Goal: Task Accomplishment & Management: Manage account settings

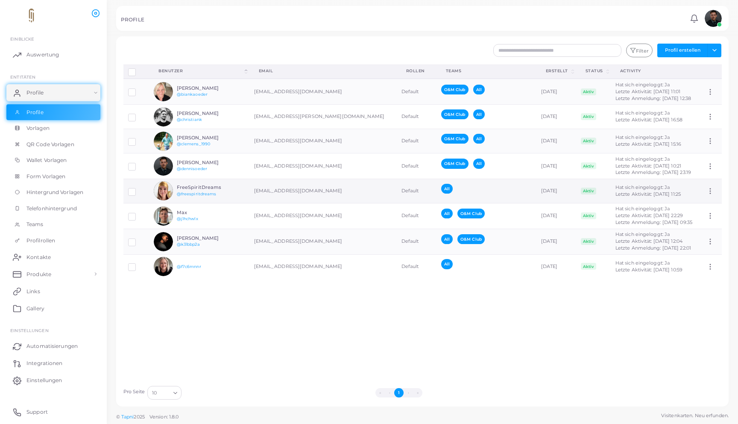
click at [230, 189] on h6 "FreeSpiritDreams" at bounding box center [208, 187] width 63 height 6
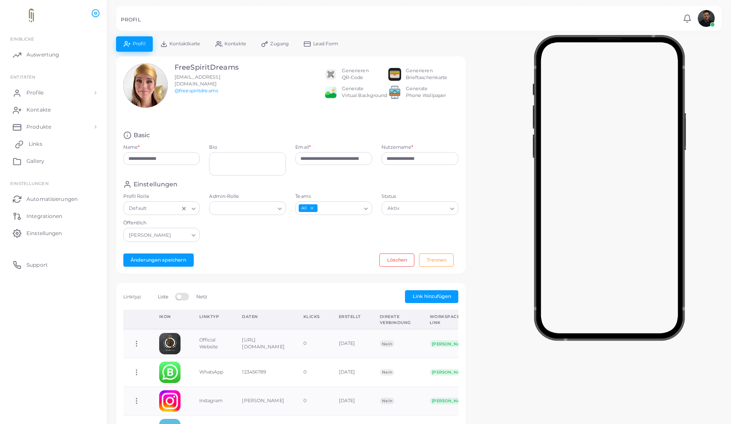
click at [47, 137] on link "Links" at bounding box center [53, 143] width 94 height 17
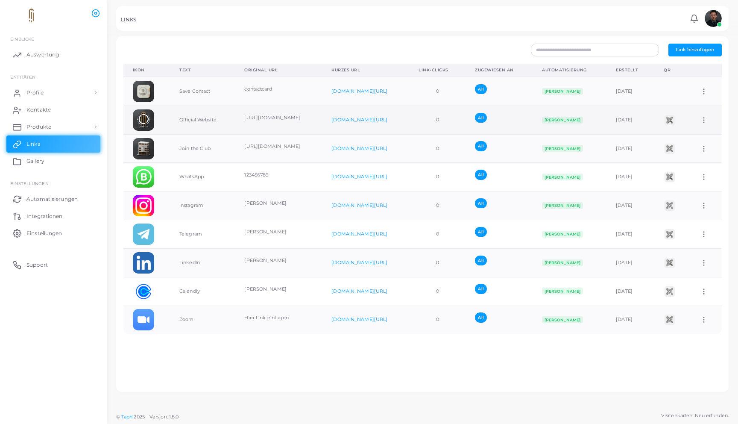
click at [211, 123] on td "Official Website" at bounding box center [202, 119] width 65 height 29
click at [700, 120] on icon at bounding box center [704, 120] width 8 height 8
click at [696, 127] on span "Dem Team zuordnen" at bounding box center [694, 130] width 50 height 7
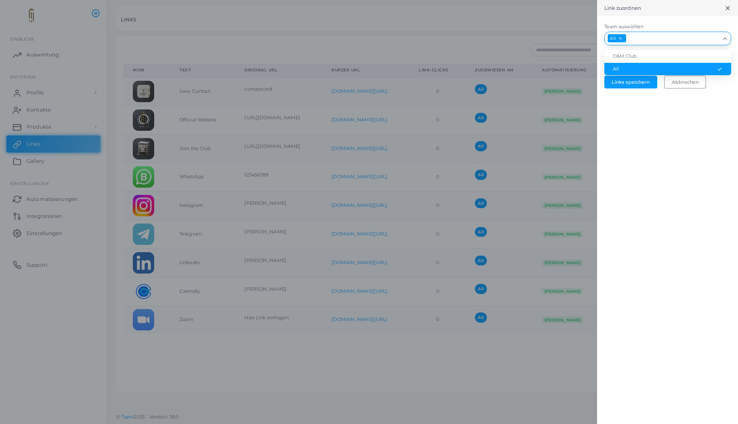
click at [649, 38] on input "Team auswählen" at bounding box center [673, 38] width 93 height 9
click at [646, 56] on li "O&M Club" at bounding box center [667, 56] width 127 height 13
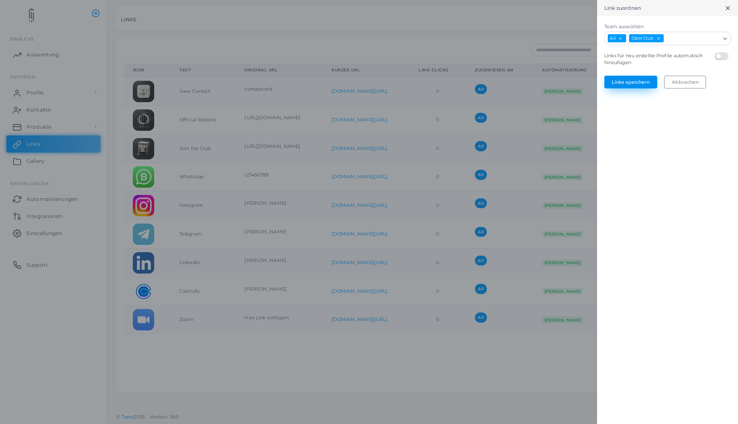
click at [635, 79] on button "Links speichern" at bounding box center [630, 82] width 53 height 13
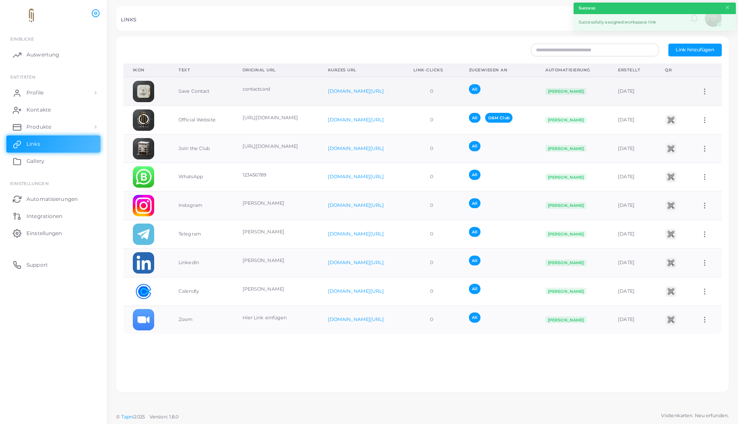
click at [701, 90] on icon at bounding box center [705, 92] width 8 height 8
click at [696, 97] on span "Dem Team zuordnen" at bounding box center [694, 100] width 50 height 7
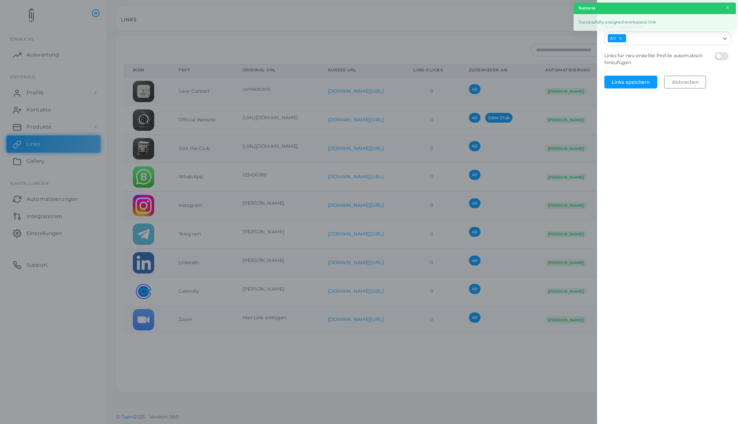
click at [658, 38] on input "Team auswählen" at bounding box center [673, 38] width 93 height 9
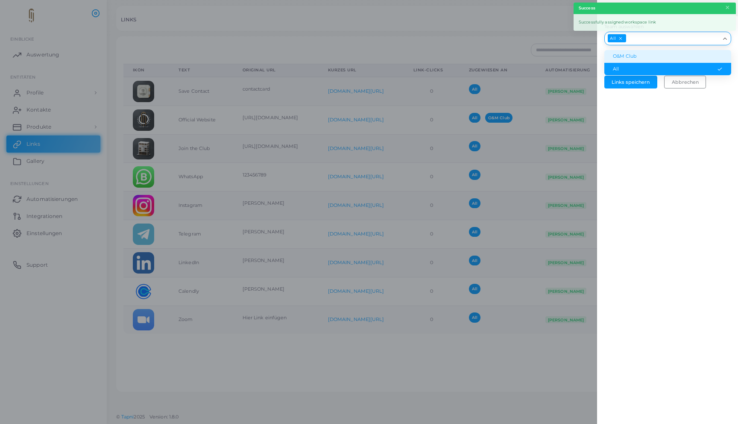
click at [655, 59] on li "O&M Club" at bounding box center [667, 56] width 127 height 13
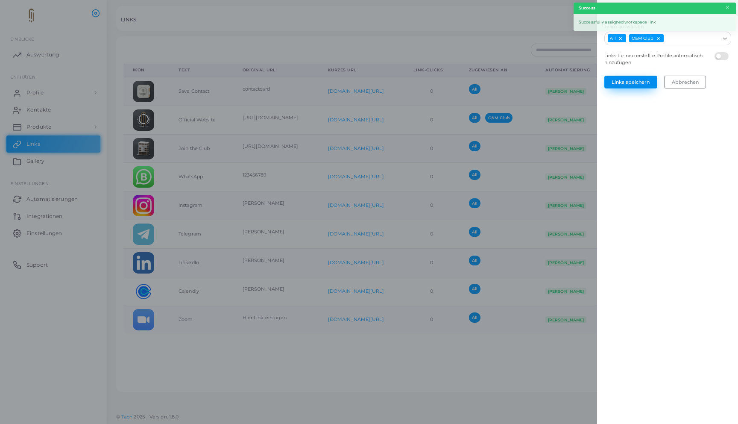
click at [644, 79] on button "Links speichern" at bounding box center [630, 82] width 53 height 13
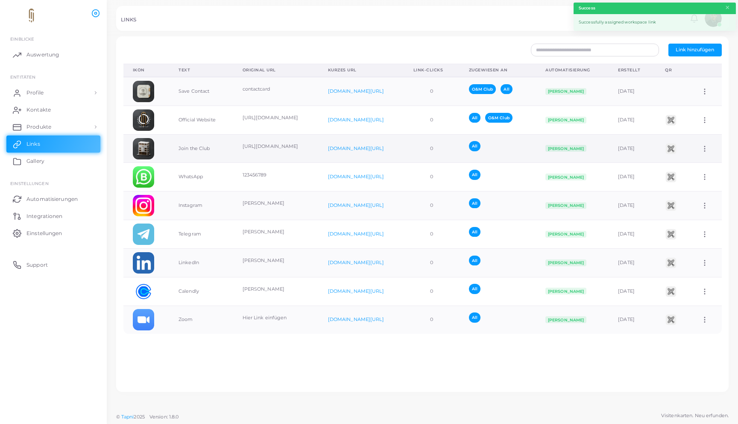
click at [701, 152] on icon at bounding box center [705, 149] width 8 height 8
click at [693, 160] on span "Dem Team zuordnen" at bounding box center [694, 162] width 50 height 7
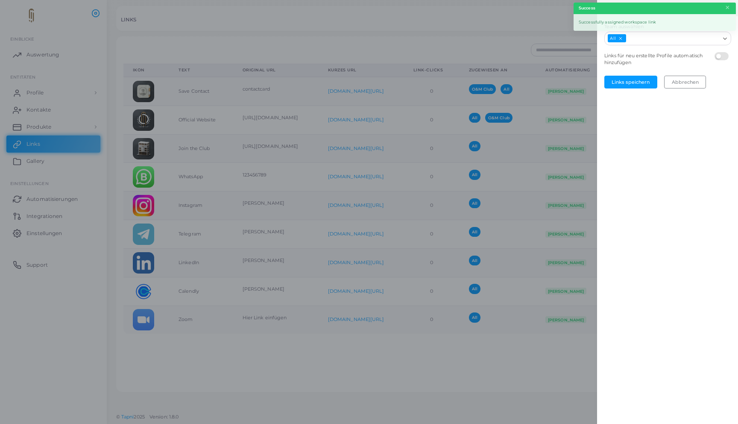
click at [659, 42] on input "Team auswählen" at bounding box center [673, 38] width 93 height 9
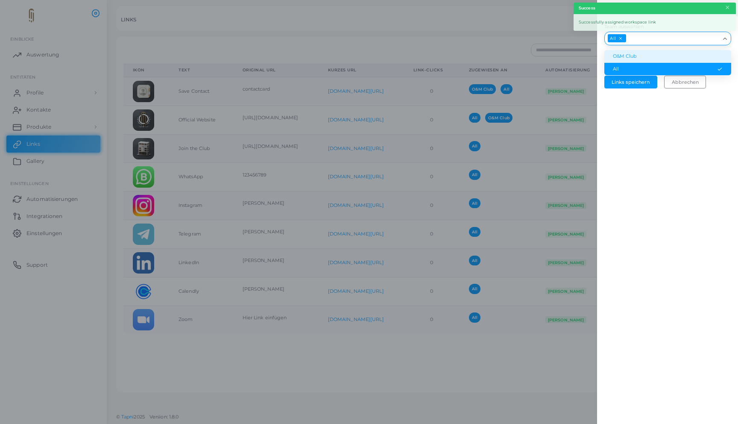
click at [657, 56] on li "O&M Club" at bounding box center [667, 56] width 127 height 13
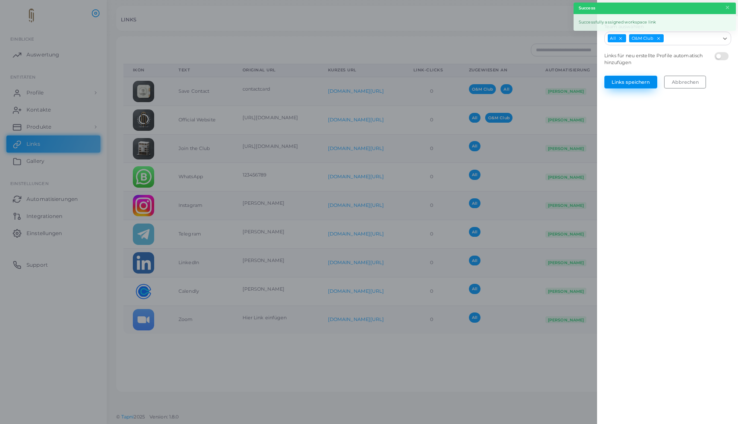
click at [639, 78] on button "Links speichern" at bounding box center [630, 82] width 53 height 13
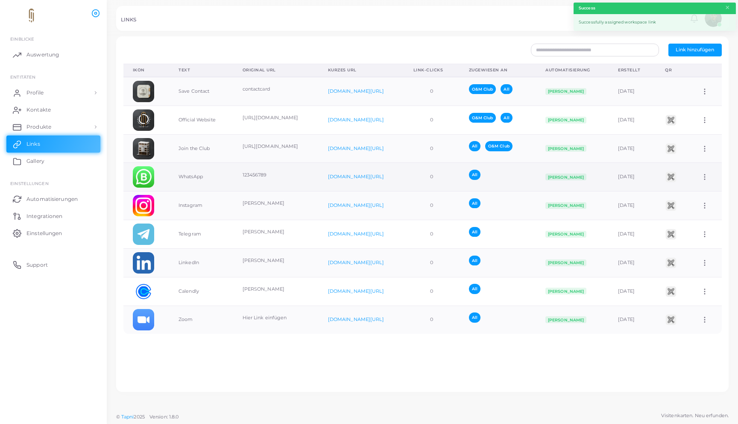
click at [694, 180] on td "Dem Team zuordnen Link bearbeiten Link löschen" at bounding box center [706, 177] width 30 height 29
click at [701, 178] on icon at bounding box center [705, 177] width 8 height 8
click at [689, 183] on link "Dem Team zuordnen" at bounding box center [689, 188] width 75 height 12
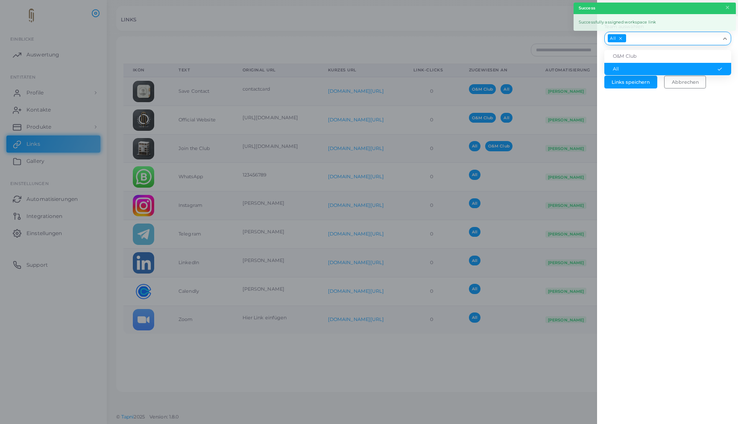
click at [635, 41] on input "Team auswählen" at bounding box center [673, 38] width 93 height 9
click at [636, 55] on li "O&M Club" at bounding box center [667, 56] width 127 height 13
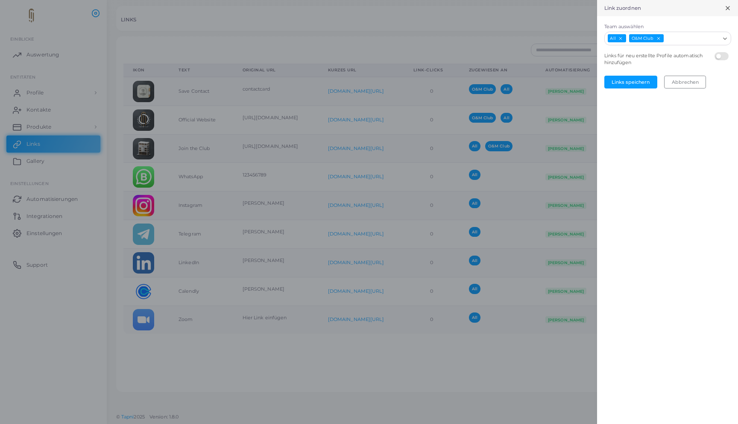
click at [635, 75] on form "Team auswählen All O&M Club Loading... Links für neu erstellte Profile automati…" at bounding box center [667, 55] width 141 height 79
click at [635, 78] on button "Links speichern" at bounding box center [630, 82] width 53 height 13
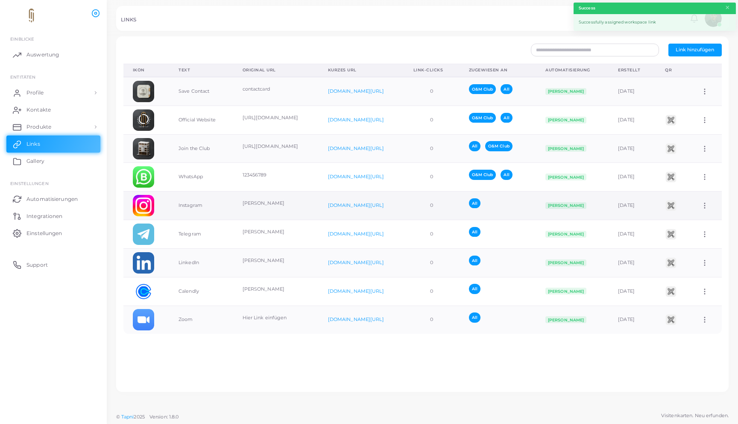
click at [701, 208] on icon at bounding box center [705, 206] width 8 height 8
click at [690, 218] on span "Dem Team zuordnen" at bounding box center [694, 218] width 50 height 7
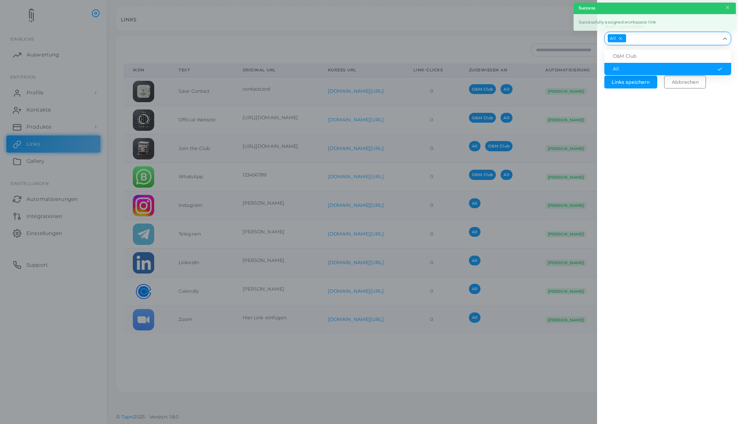
click at [650, 37] on input "Team auswählen" at bounding box center [673, 38] width 93 height 9
click at [647, 56] on li "O&M Club" at bounding box center [667, 56] width 127 height 13
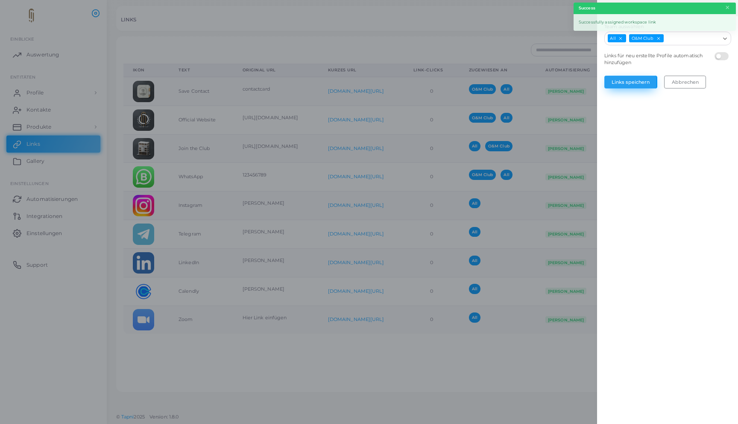
click at [643, 79] on button "Links speichern" at bounding box center [630, 82] width 53 height 13
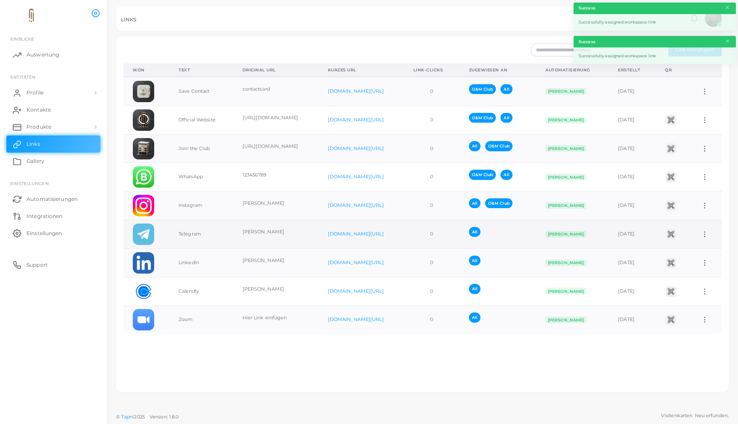
click at [699, 239] on td "Dem Team zuordnen Link bearbeiten Link löschen" at bounding box center [706, 234] width 30 height 29
click at [701, 237] on icon at bounding box center [705, 234] width 8 height 8
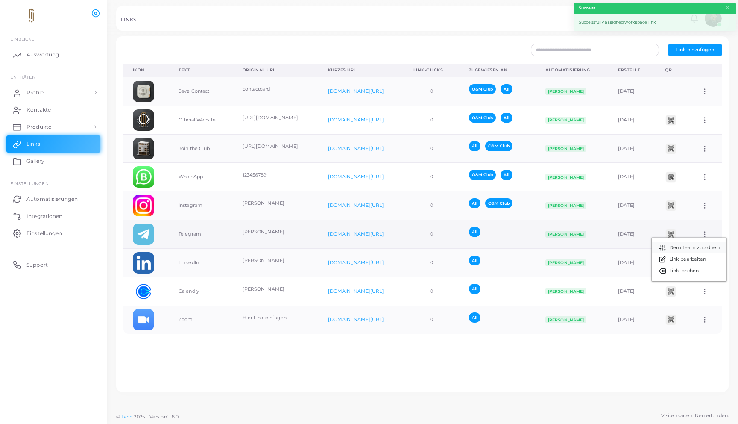
click at [692, 248] on span "Dem Team zuordnen" at bounding box center [694, 247] width 50 height 7
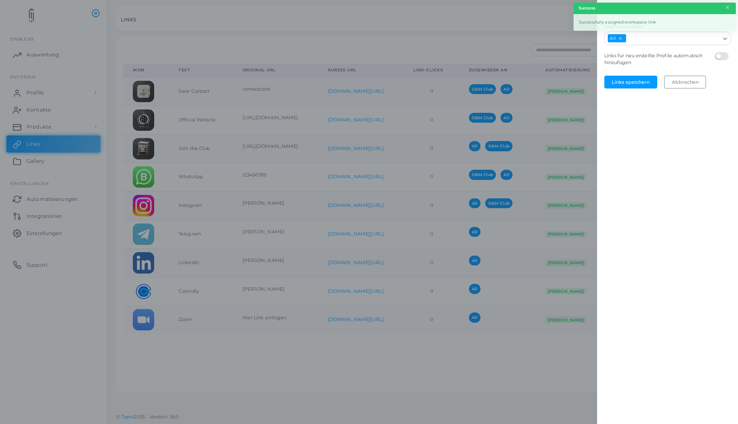
click at [657, 41] on input "Team auswählen" at bounding box center [673, 38] width 93 height 9
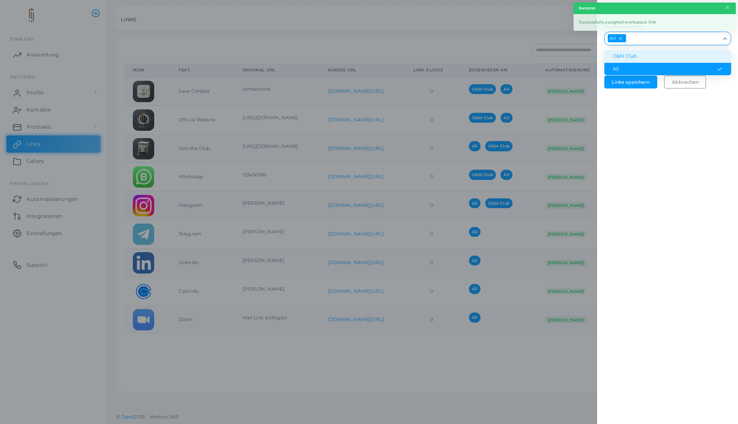
click at [653, 53] on li "O&M Club" at bounding box center [667, 56] width 127 height 13
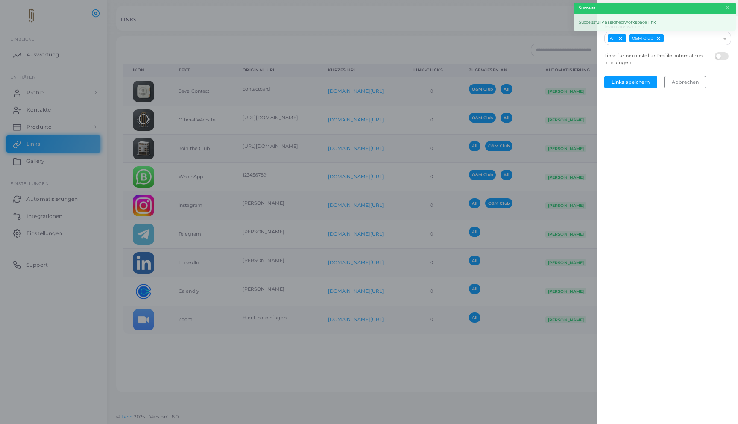
click at [646, 73] on form "Team auswählen All O&M Club Loading... Links für neu erstellte Profile automati…" at bounding box center [667, 55] width 141 height 79
click at [645, 77] on button "Links speichern" at bounding box center [630, 82] width 53 height 13
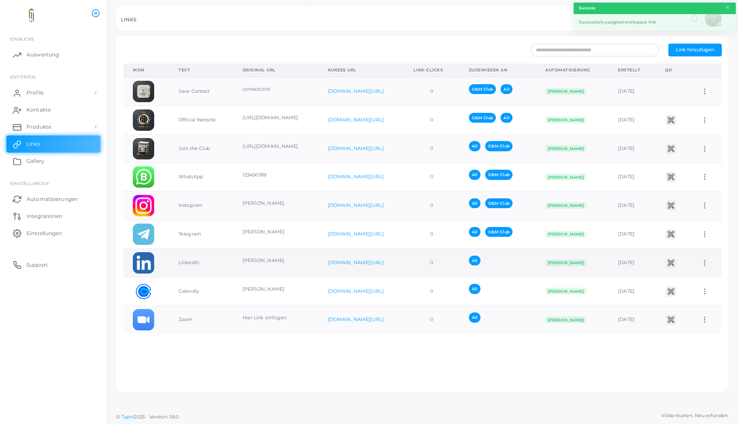
click at [701, 264] on icon at bounding box center [705, 263] width 8 height 8
click at [682, 277] on span "Dem Team zuordnen" at bounding box center [694, 275] width 50 height 7
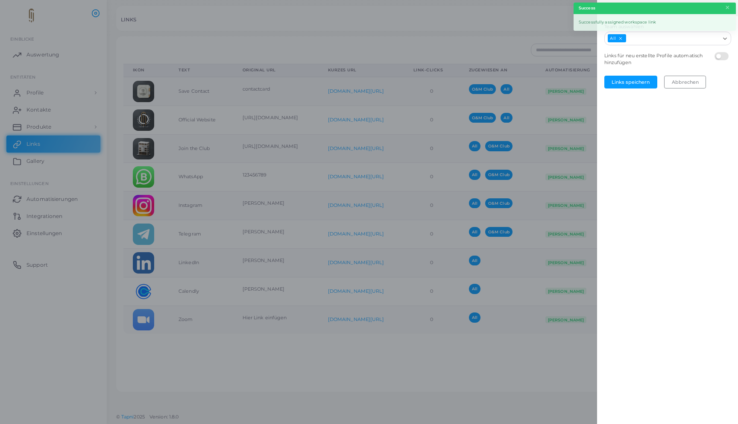
click at [643, 40] on input "Team auswählen" at bounding box center [673, 38] width 93 height 9
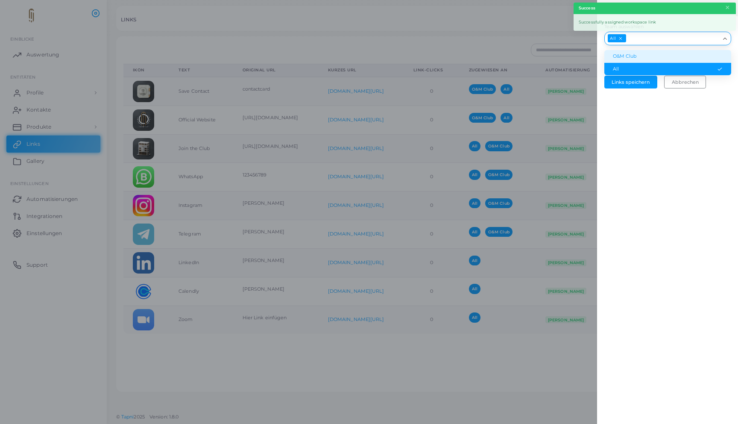
click at [641, 56] on li "O&M Club" at bounding box center [667, 56] width 127 height 13
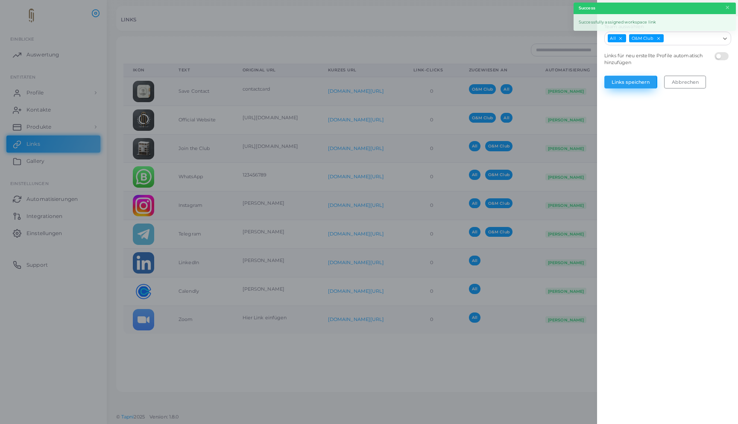
click at [636, 79] on button "Links speichern" at bounding box center [630, 82] width 53 height 13
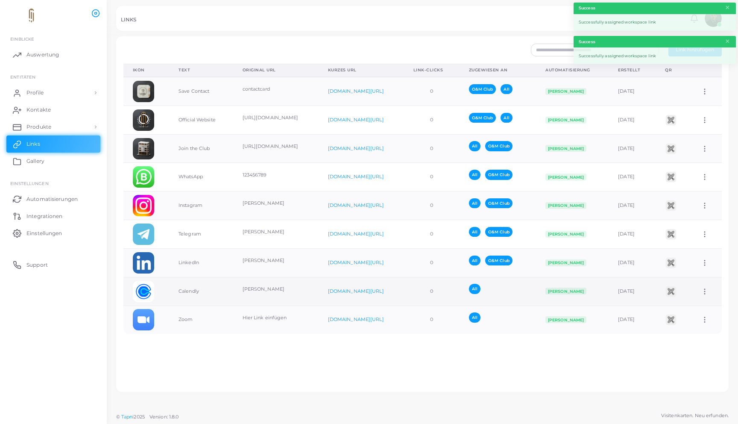
click at [701, 294] on icon at bounding box center [705, 291] width 8 height 8
click at [686, 298] on ul "Dem Team zuordnen Link bearbeiten Link löschen" at bounding box center [689, 316] width 76 height 44
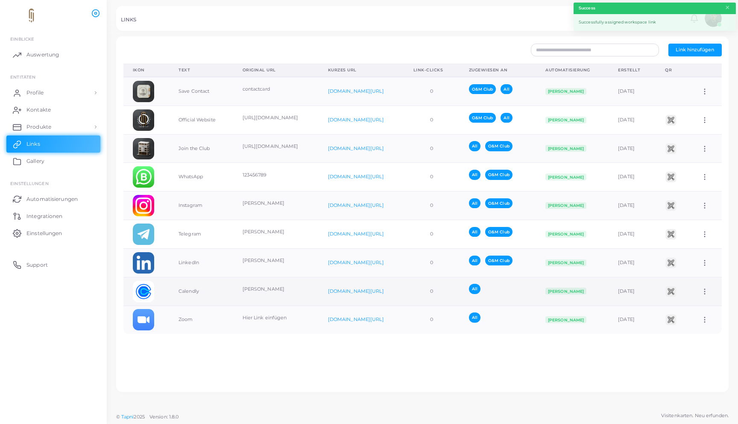
click at [701, 290] on icon at bounding box center [705, 291] width 8 height 8
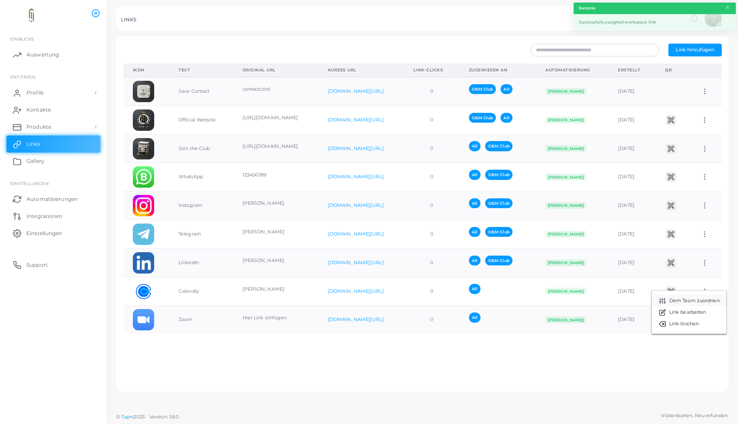
click at [689, 301] on span "Dem Team zuordnen" at bounding box center [694, 300] width 50 height 7
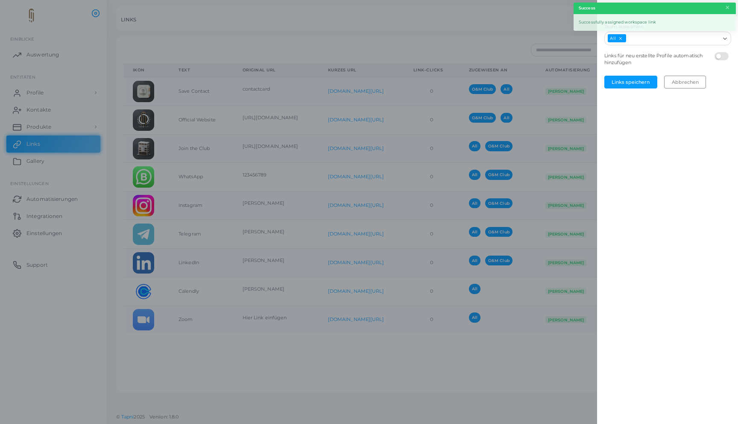
click at [644, 38] on input "Team auswählen" at bounding box center [673, 38] width 93 height 9
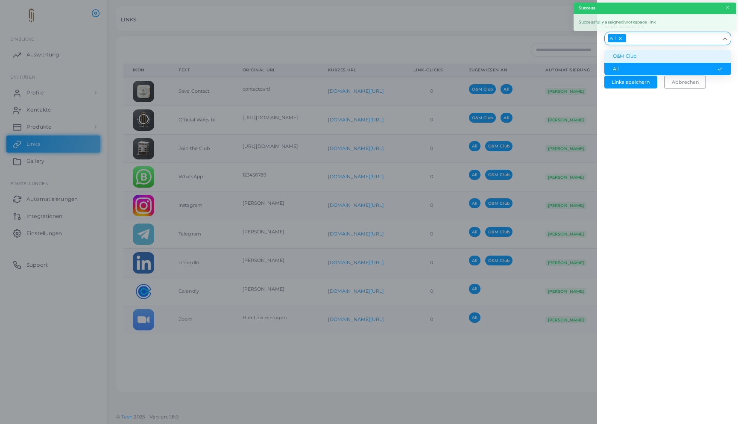
click at [639, 57] on li "O&M Club" at bounding box center [667, 56] width 127 height 13
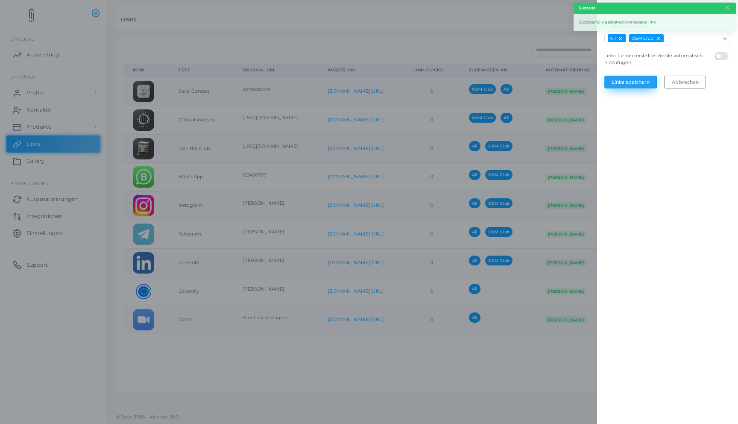
click at [636, 82] on button "Links speichern" at bounding box center [630, 82] width 53 height 13
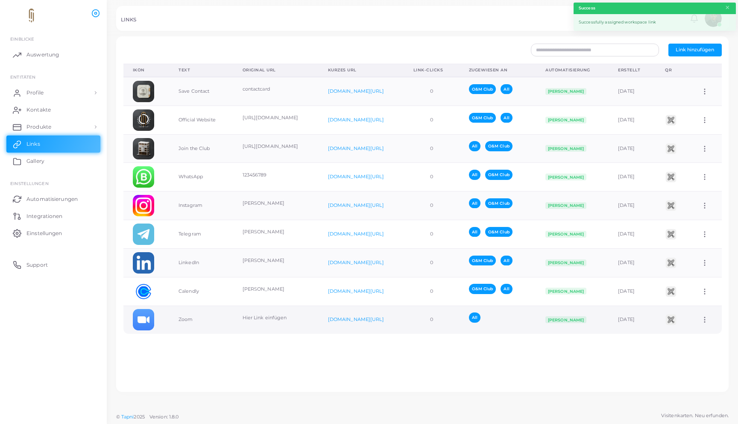
click at [701, 319] on icon at bounding box center [705, 320] width 8 height 8
click at [694, 327] on span "Dem Team zuordnen" at bounding box center [694, 330] width 50 height 7
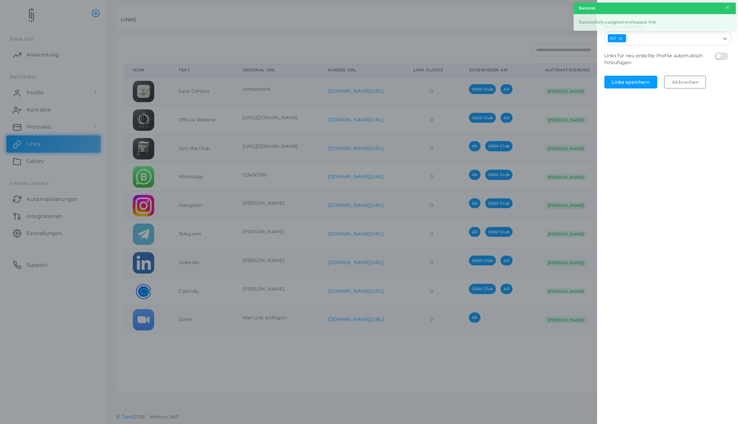
click at [635, 40] on input "Team auswählen" at bounding box center [673, 38] width 93 height 9
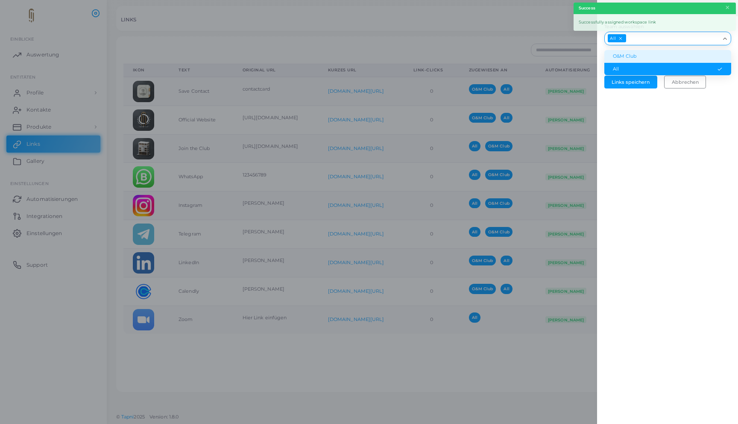
drag, startPoint x: 634, startPoint y: 50, endPoint x: 634, endPoint y: 58, distance: 8.1
click at [634, 51] on li "O&M Club" at bounding box center [667, 56] width 127 height 13
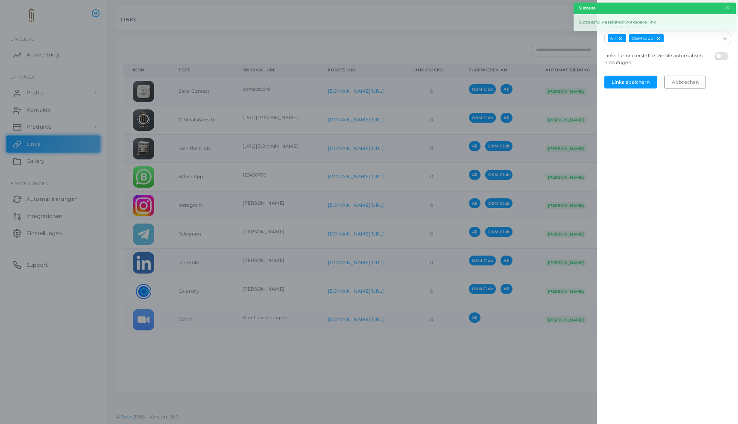
click at [632, 74] on form "Team auswählen All O&M Club Loading... Links für neu erstellte Profile automati…" at bounding box center [667, 55] width 141 height 79
click at [634, 79] on button "Links speichern" at bounding box center [630, 82] width 53 height 13
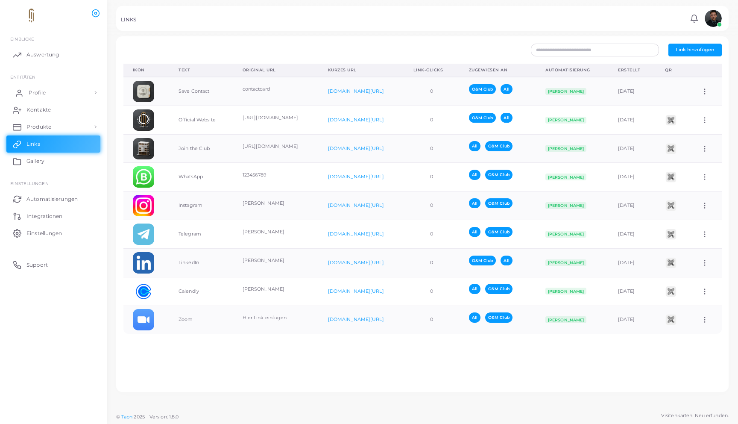
click at [61, 99] on link "Profile" at bounding box center [53, 92] width 94 height 17
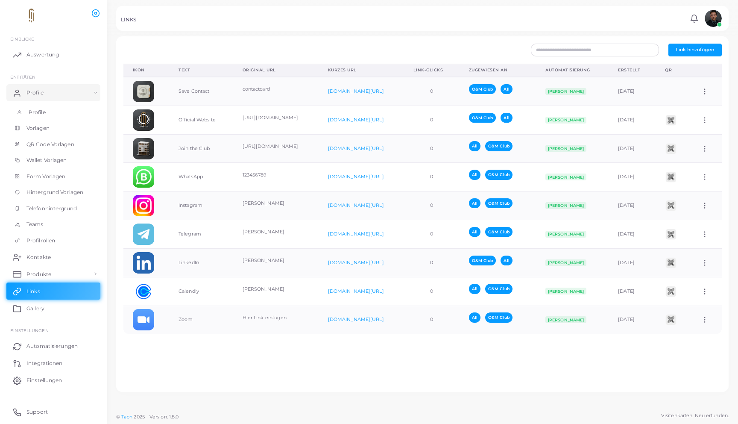
click at [60, 110] on link "Profile" at bounding box center [53, 112] width 94 height 16
